Goal: Information Seeking & Learning: Learn about a topic

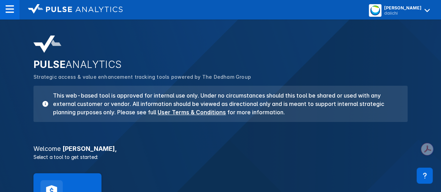
scroll to position [59, 0]
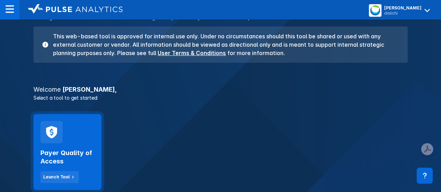
click at [61, 156] on h2 "Payer Quality of Access" at bounding box center [67, 157] width 54 height 17
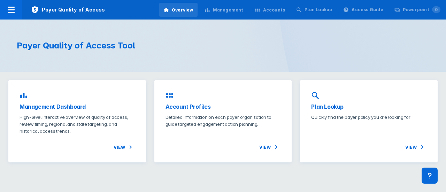
click at [235, 11] on div "Management" at bounding box center [228, 10] width 31 height 6
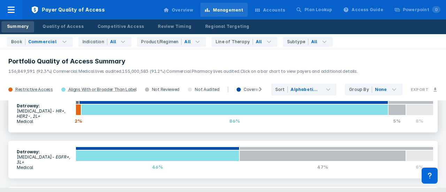
scroll to position [14, 0]
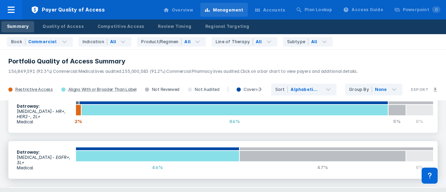
click at [45, 153] on section "Datroway : [MEDICAL_DATA] - EGFR+, 3L+ Medical" at bounding box center [44, 159] width 63 height 29
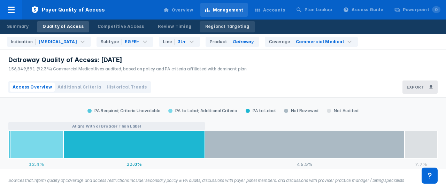
click at [212, 26] on div "Regional Targeting" at bounding box center [227, 26] width 44 height 6
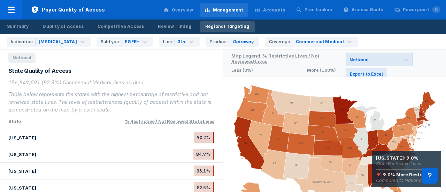
click at [372, 161] on icon at bounding box center [375, 159] width 33 height 12
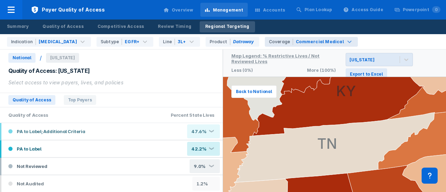
click at [296, 43] on div "Commercial Medical" at bounding box center [320, 42] width 48 height 6
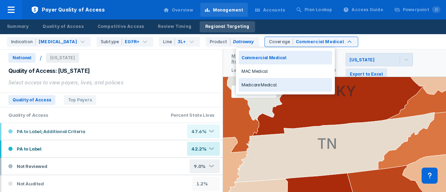
click at [263, 87] on div "Medicare Medical" at bounding box center [285, 85] width 93 height 14
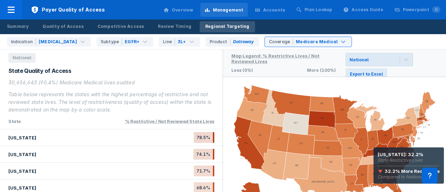
click at [374, 157] on icon at bounding box center [375, 159] width 33 height 12
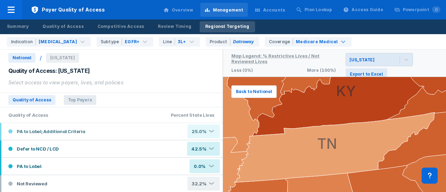
click at [64, 100] on span "Top Payers" at bounding box center [80, 100] width 32 height 10
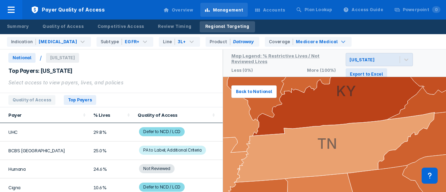
click at [101, 168] on td "24.6%" at bounding box center [111, 169] width 45 height 18
click at [97, 116] on div "% Lives" at bounding box center [109, 115] width 32 height 6
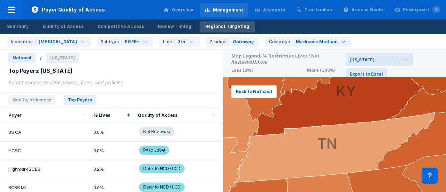
click at [127, 112] on icon at bounding box center [128, 115] width 7 height 7
